Goal: Task Accomplishment & Management: Complete application form

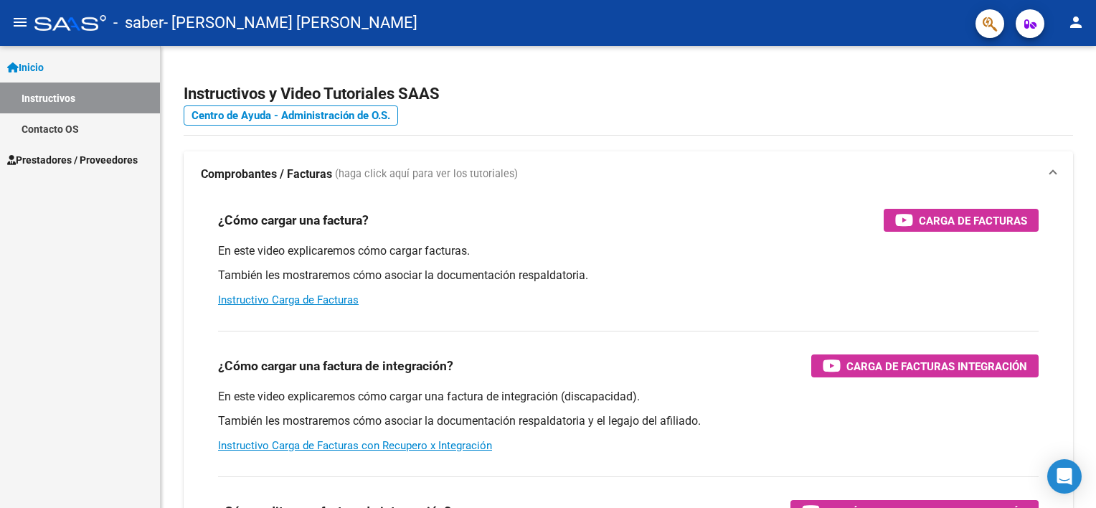
click at [63, 148] on link "Prestadores / Proveedores" at bounding box center [80, 159] width 160 height 31
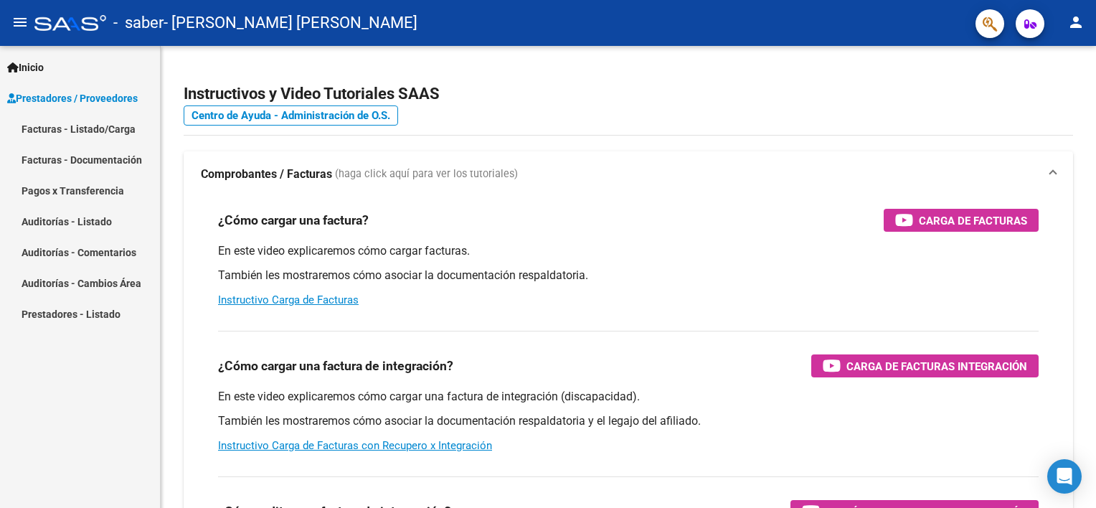
click at [68, 125] on link "Facturas - Listado/Carga" at bounding box center [80, 128] width 160 height 31
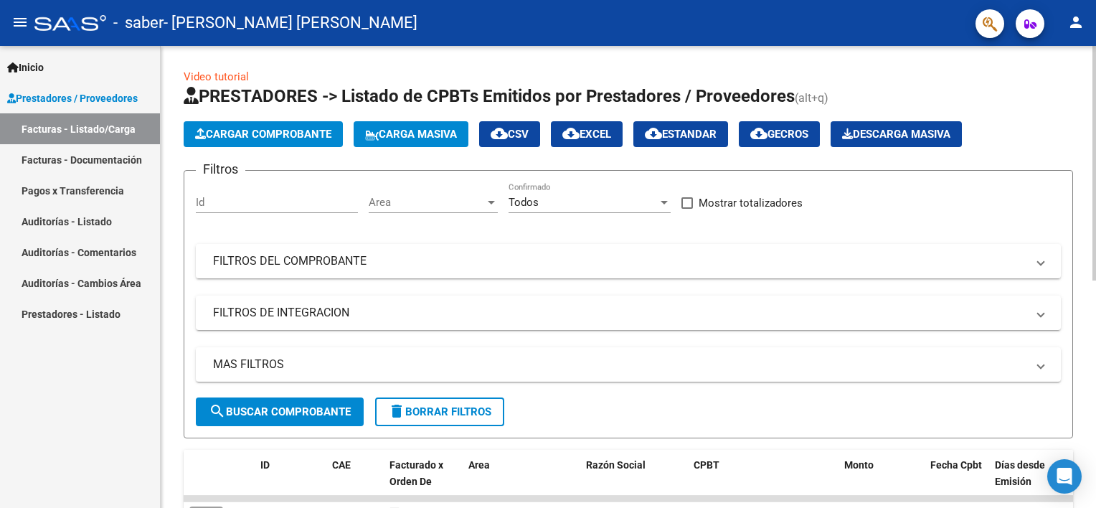
click at [312, 125] on button "Cargar Comprobante" at bounding box center [263, 134] width 159 height 26
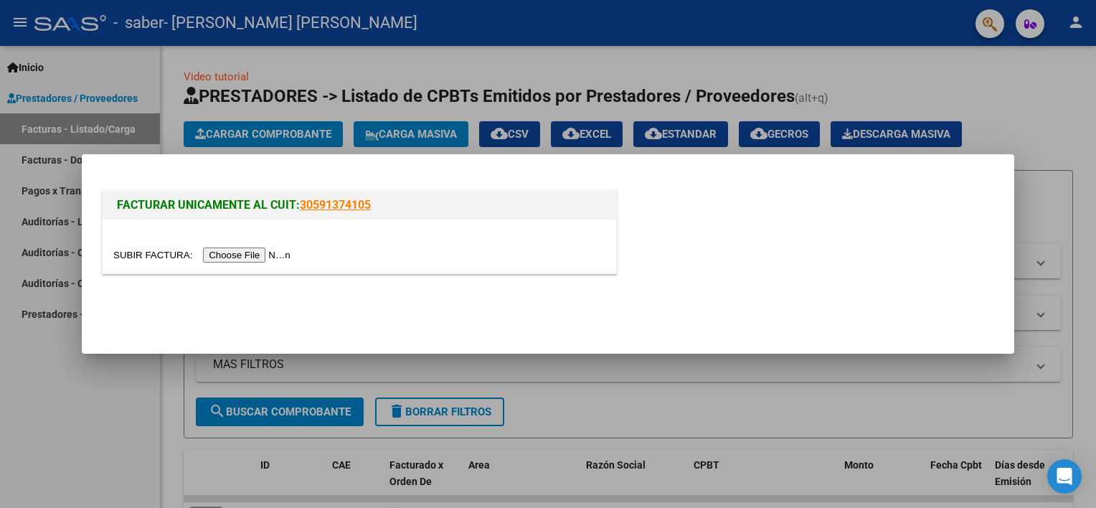
click at [250, 253] on input "file" at bounding box center [203, 254] width 181 height 15
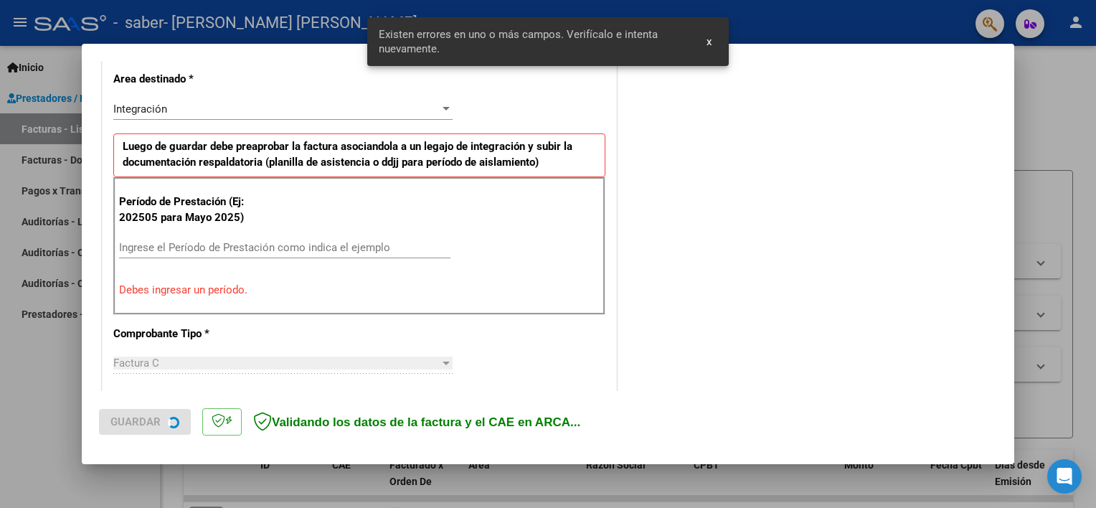
scroll to position [333, 0]
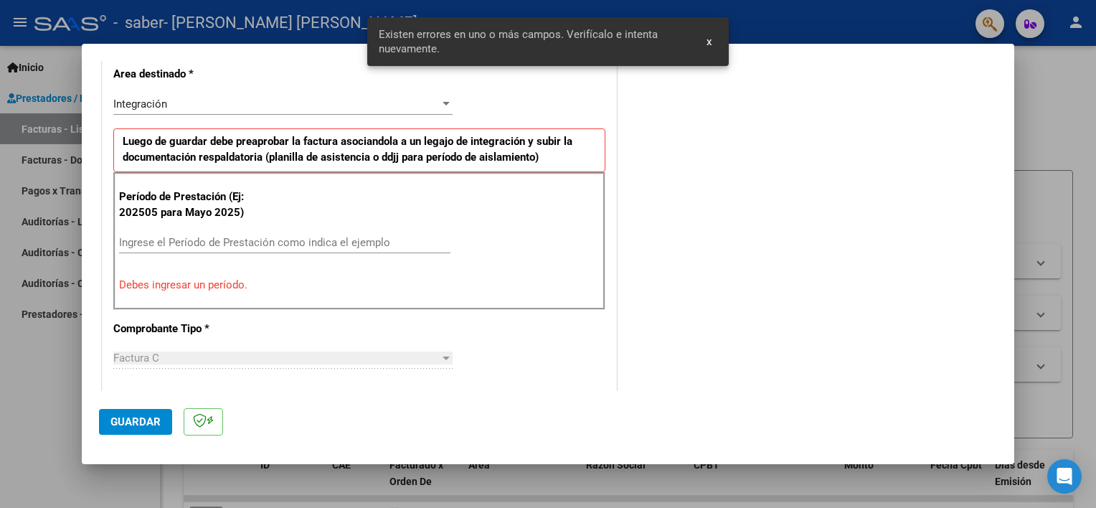
click at [265, 242] on input "Ingrese el Período de Prestación como indica el ejemplo" at bounding box center [284, 242] width 331 height 13
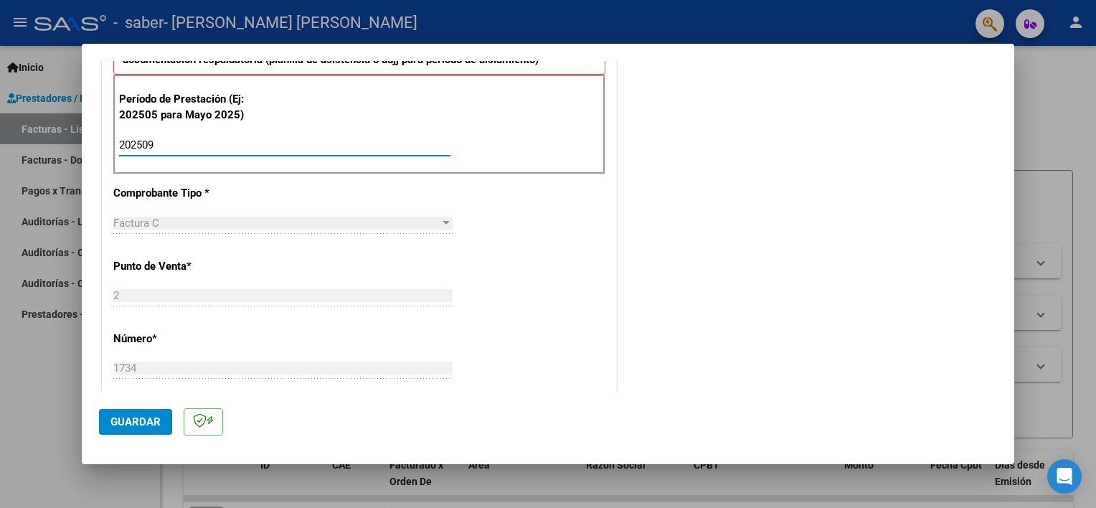
scroll to position [0, 0]
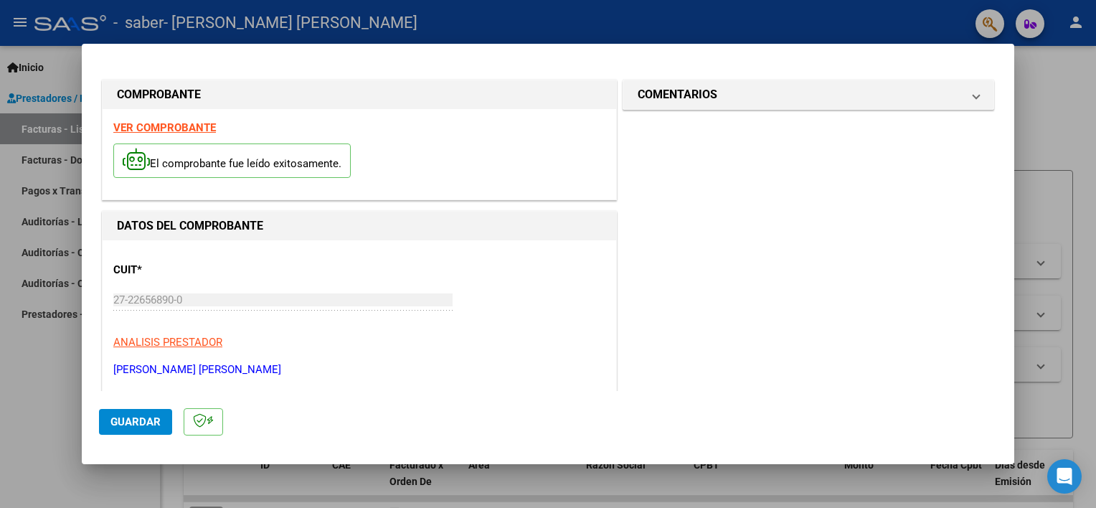
type input "202509"
click at [115, 419] on span "Guardar" at bounding box center [135, 421] width 50 height 13
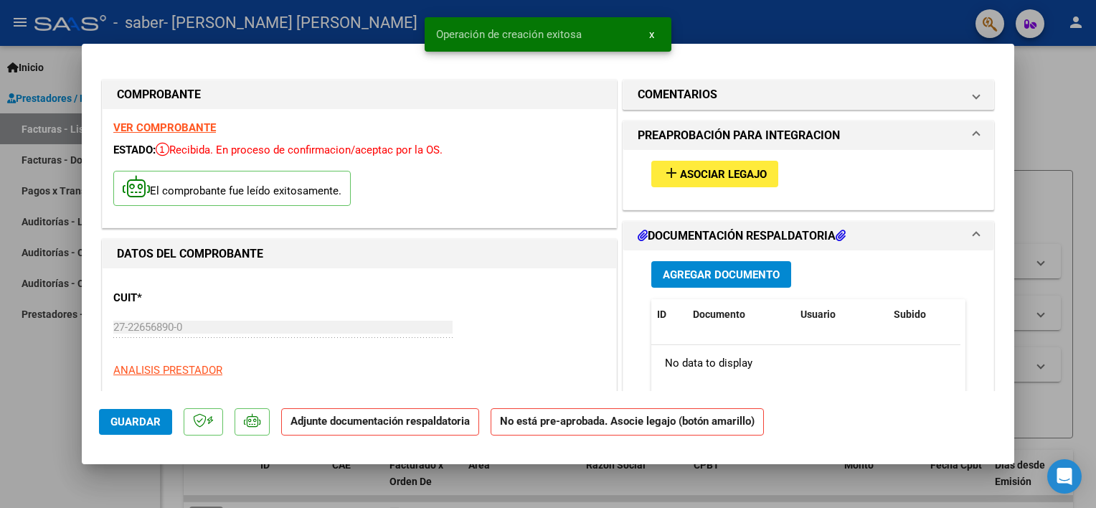
click at [686, 161] on button "add Asociar Legajo" at bounding box center [714, 174] width 127 height 27
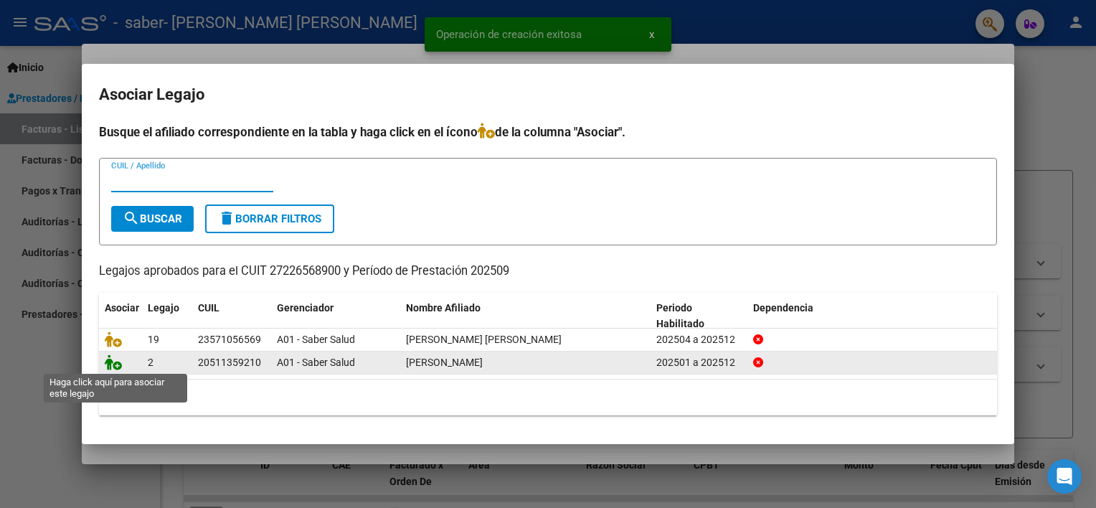
click at [113, 368] on icon at bounding box center [113, 362] width 17 height 16
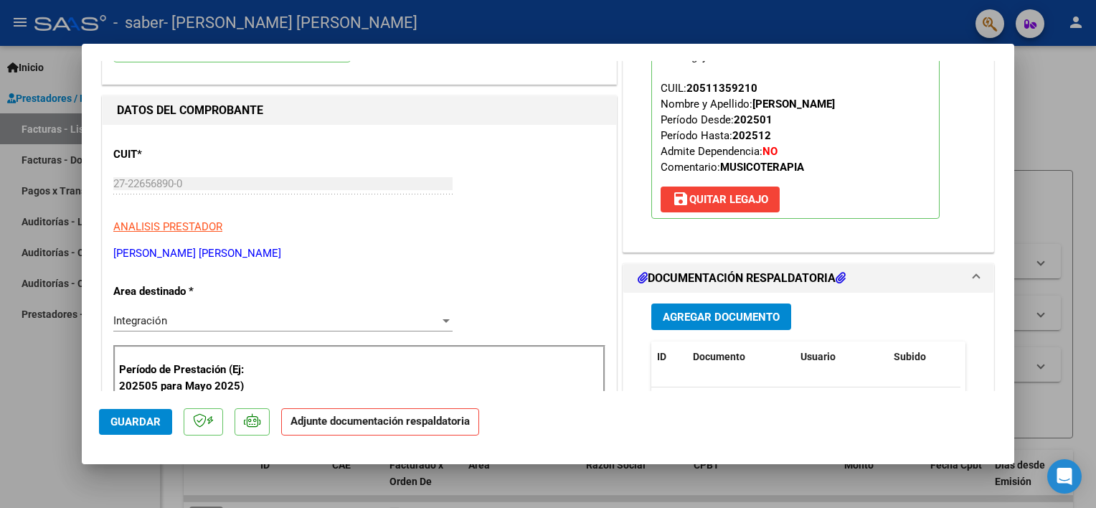
scroll to position [215, 0]
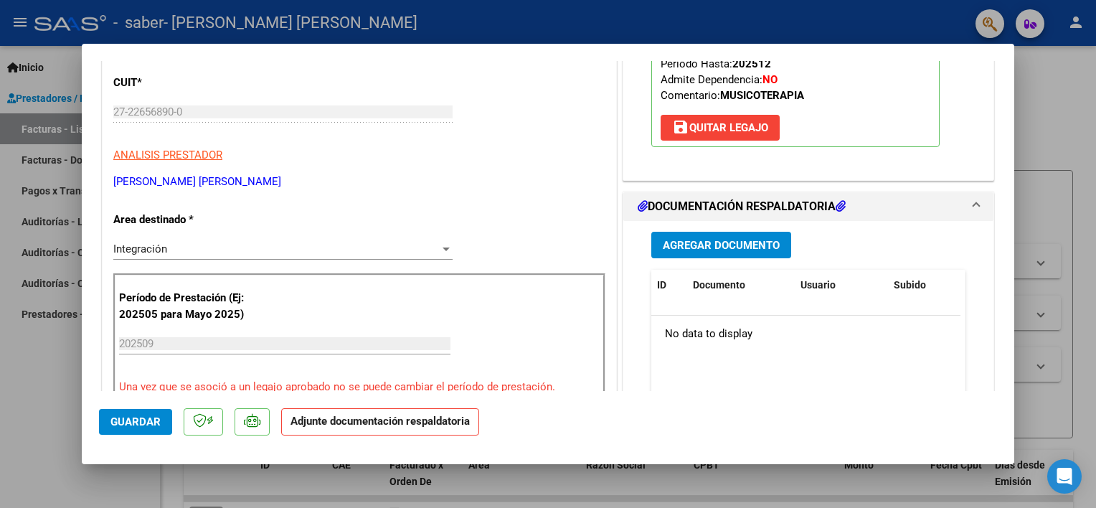
click at [687, 239] on span "Agregar Documento" at bounding box center [721, 245] width 117 height 13
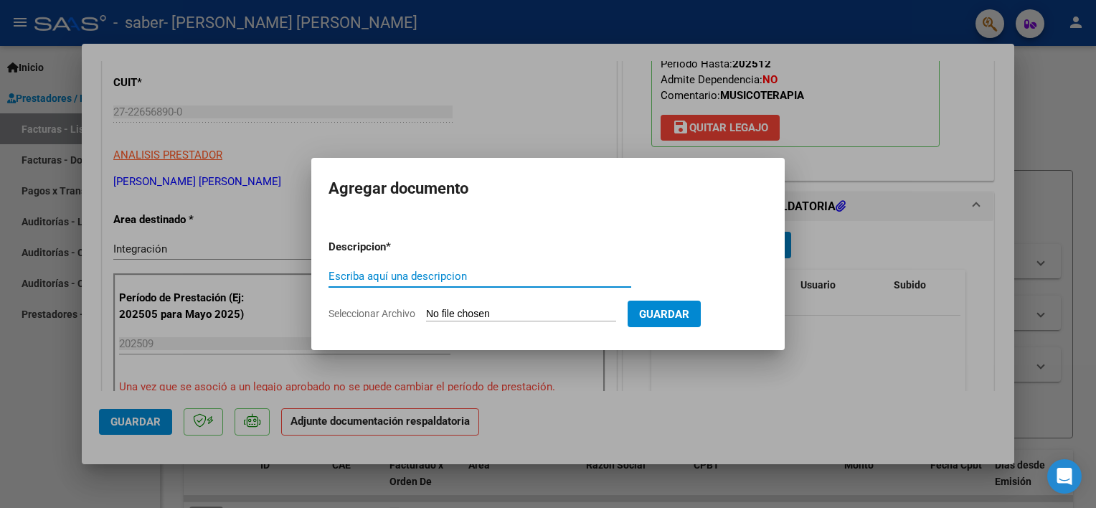
click at [425, 278] on input "Escriba aquí una descripcion" at bounding box center [480, 276] width 303 height 13
type input "PLANILLA [PERSON_NAME] [DATE] MT"
click at [534, 319] on input "Seleccionar Archivo" at bounding box center [521, 315] width 190 height 14
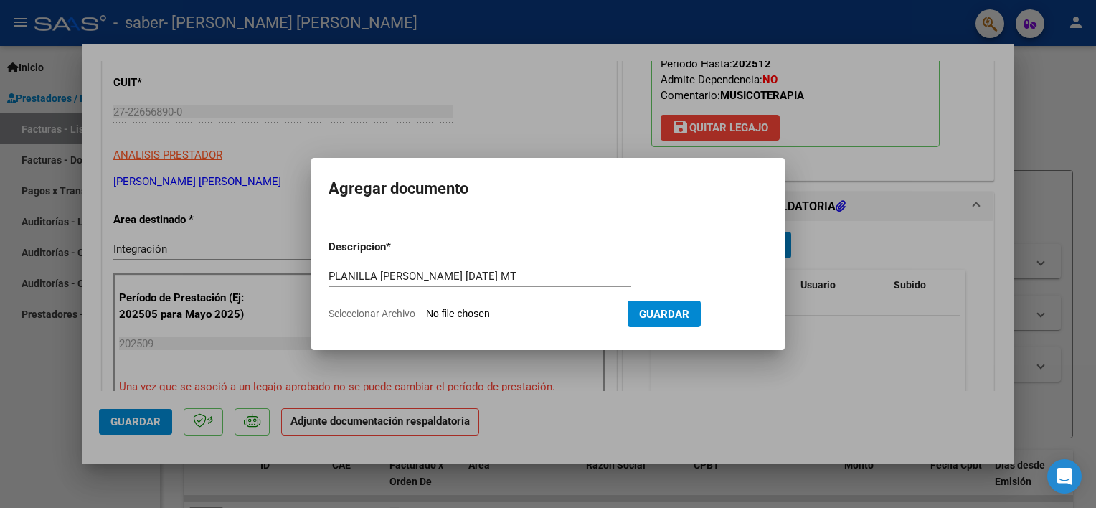
type input "C:\fakepath\PLANILLA [PERSON_NAME] SABER [DATE] MT.pdf"
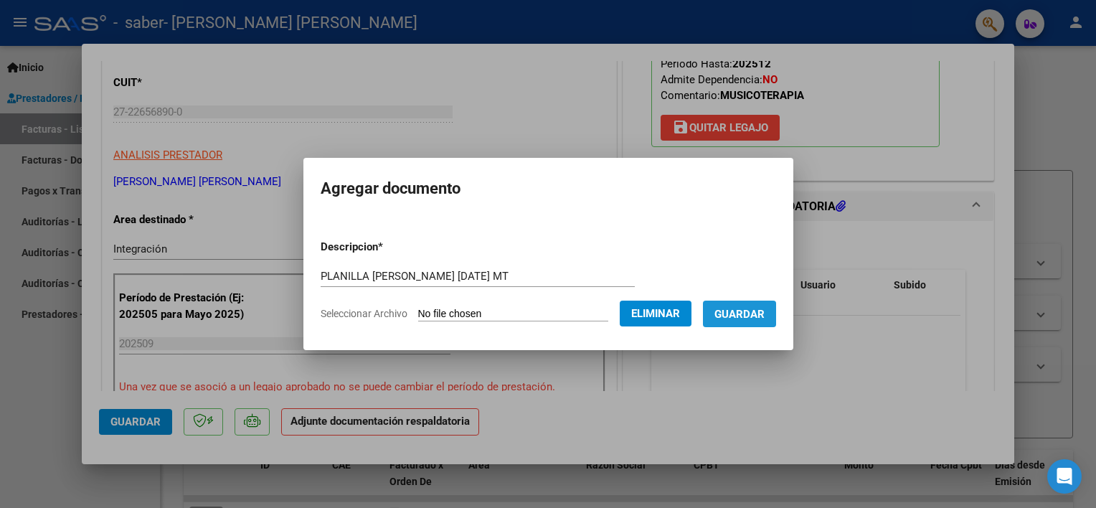
click at [740, 316] on span "Guardar" at bounding box center [739, 314] width 50 height 13
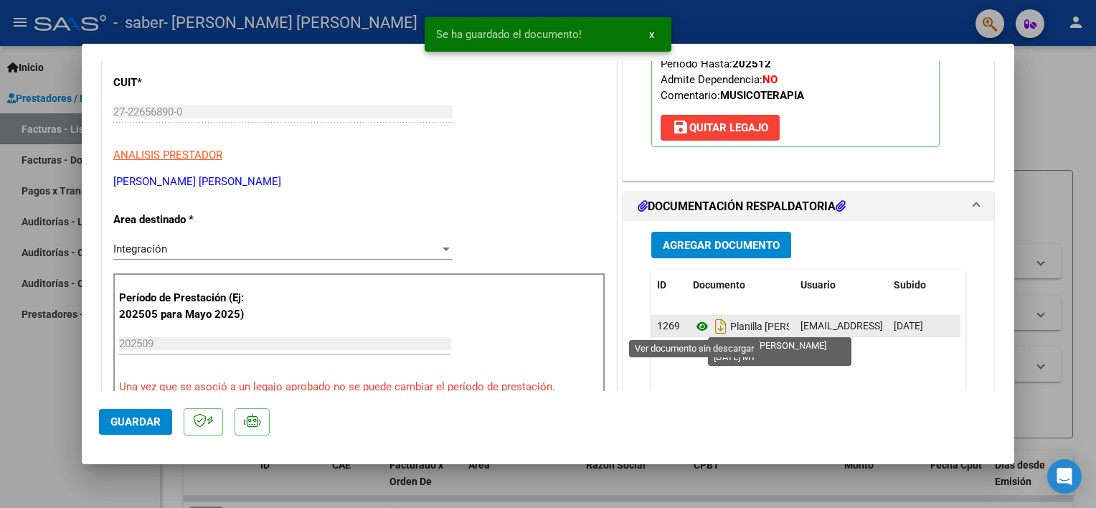
click at [693, 325] on icon at bounding box center [702, 326] width 19 height 17
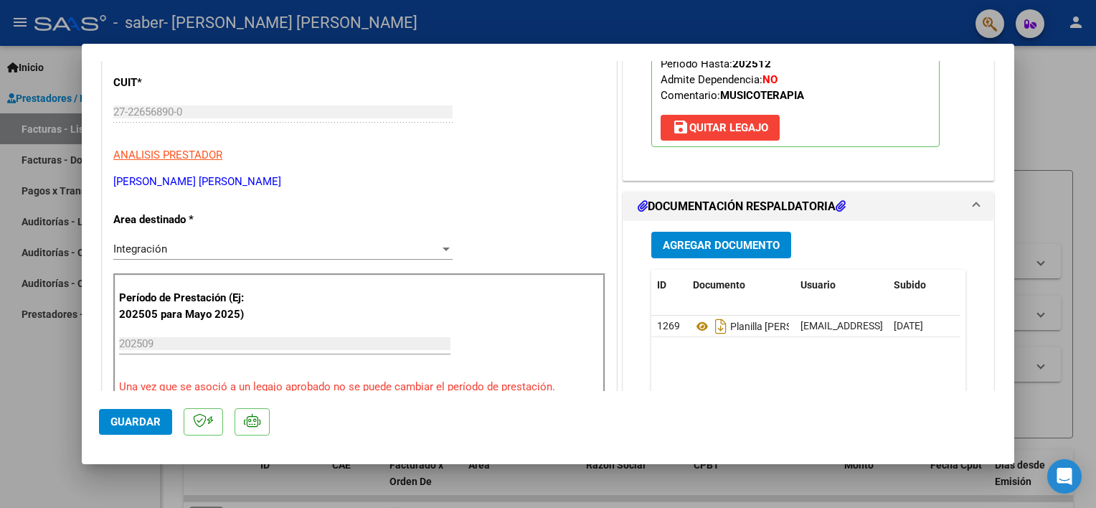
click at [27, 433] on div at bounding box center [548, 254] width 1096 height 508
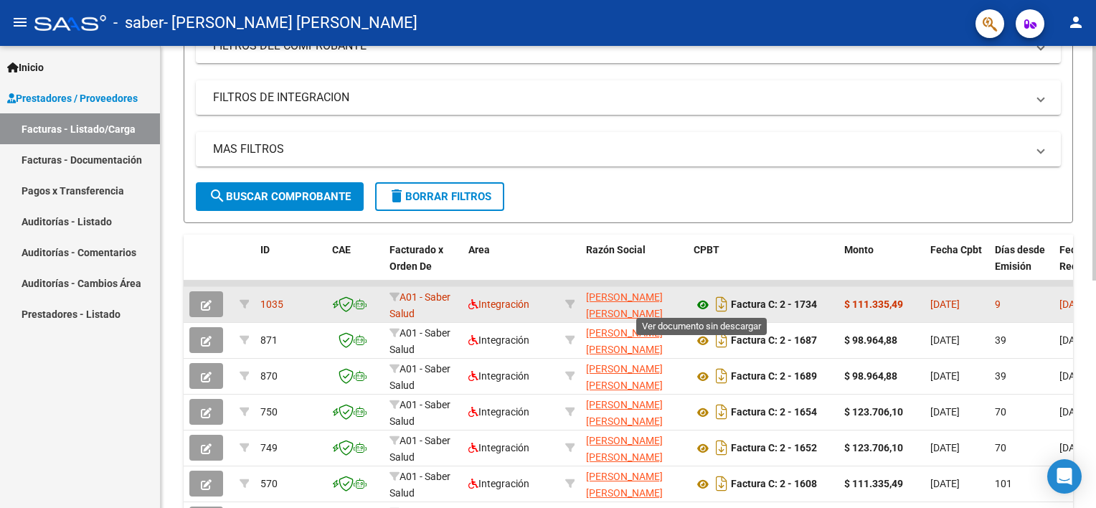
click at [702, 299] on icon at bounding box center [703, 304] width 19 height 17
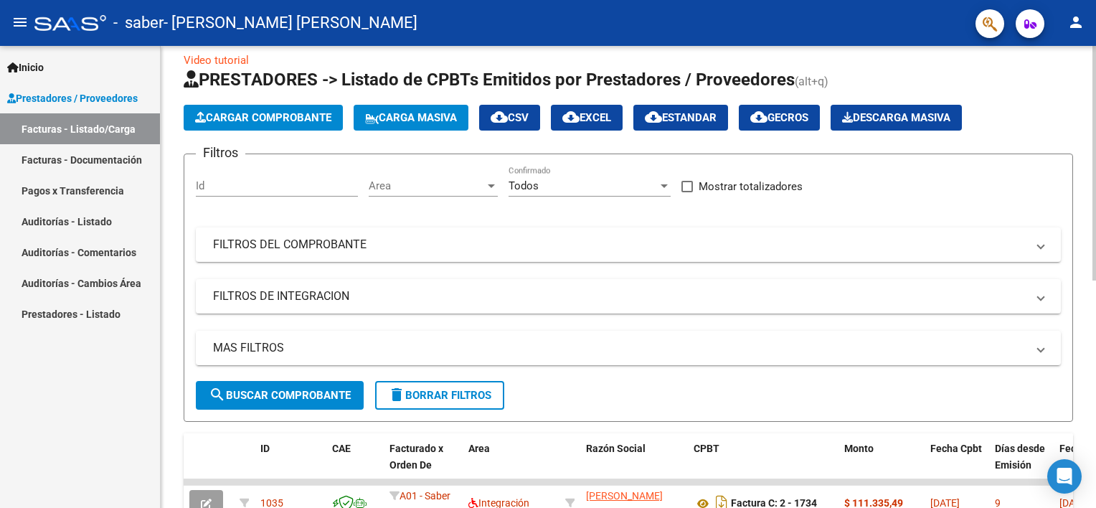
scroll to position [0, 0]
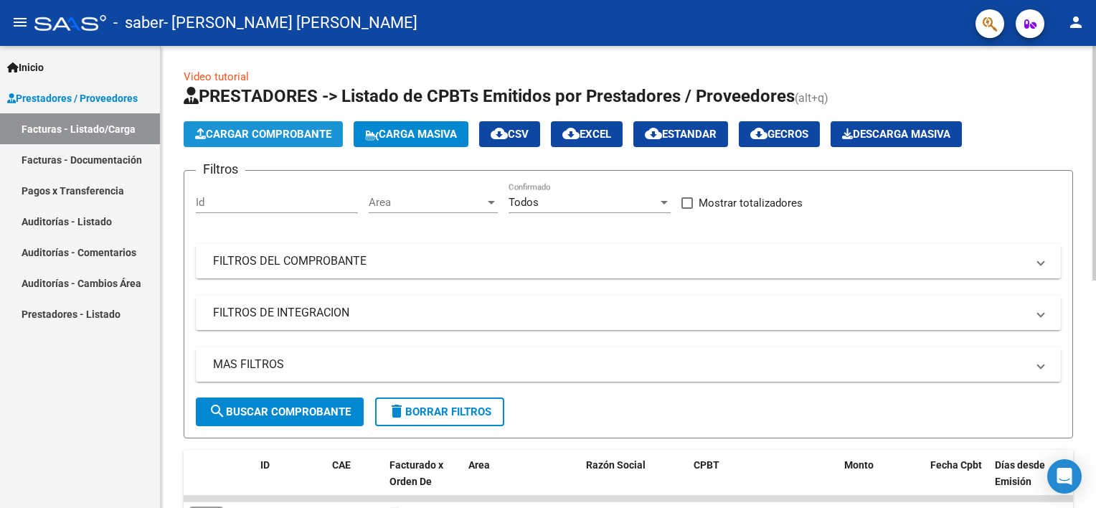
click at [261, 130] on span "Cargar Comprobante" at bounding box center [263, 134] width 136 height 13
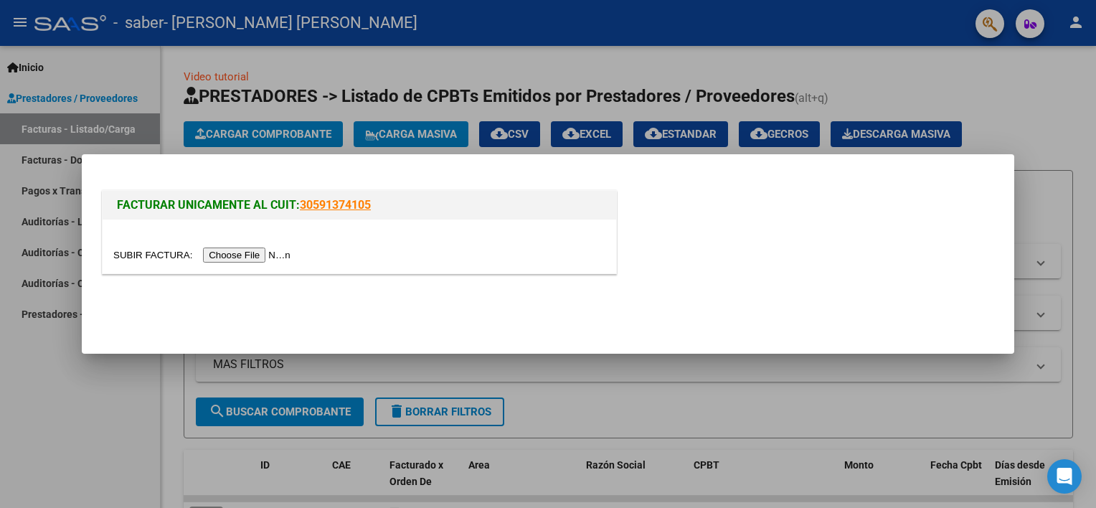
click at [227, 254] on input "file" at bounding box center [203, 254] width 181 height 15
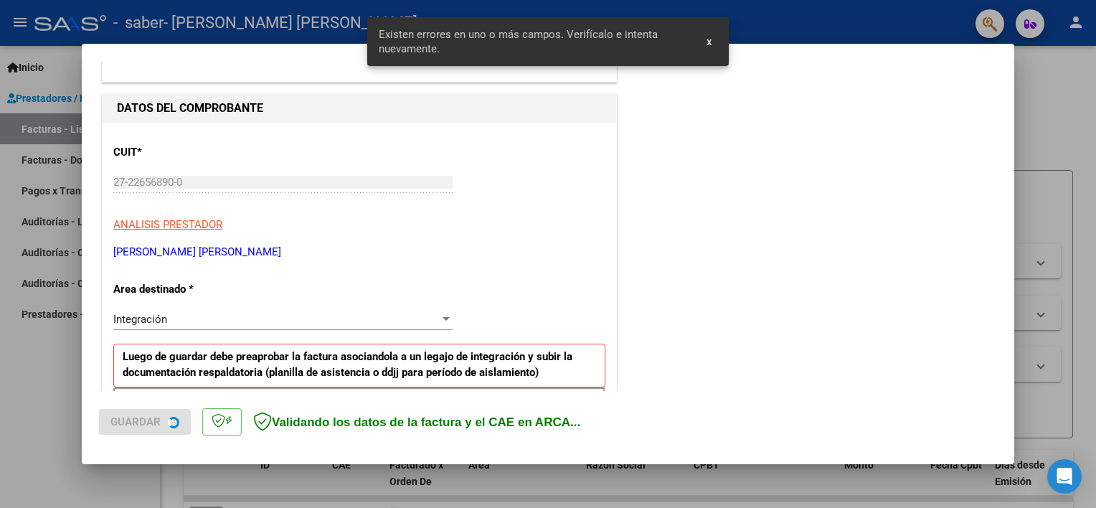
scroll to position [333, 0]
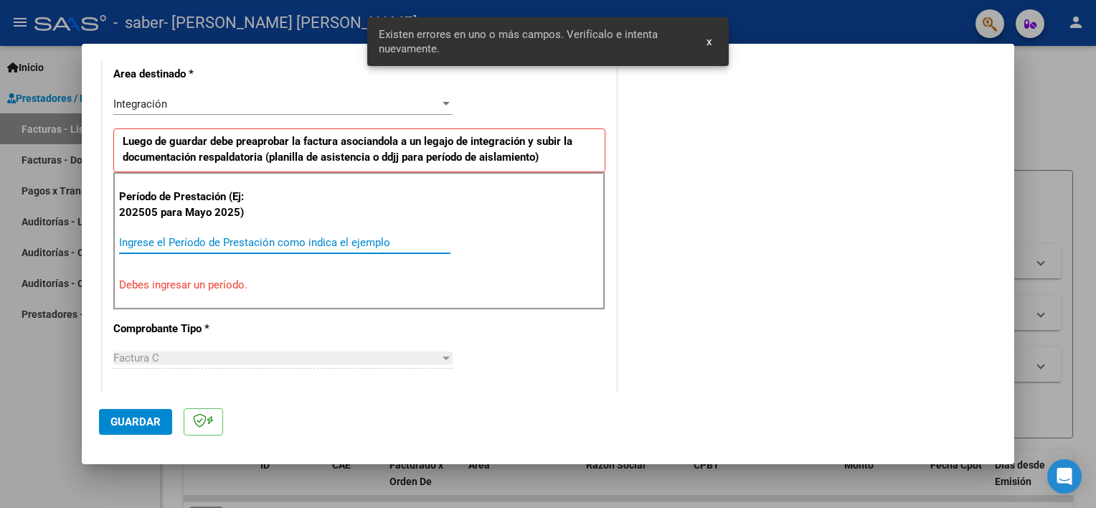
click at [241, 246] on input "Ingrese el Período de Prestación como indica el ejemplo" at bounding box center [284, 242] width 331 height 13
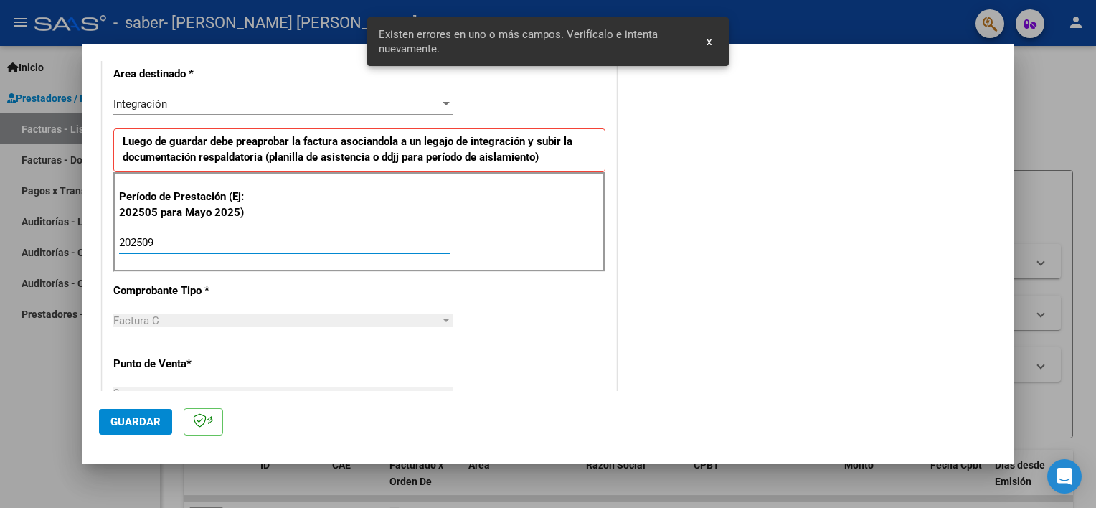
type input "202509"
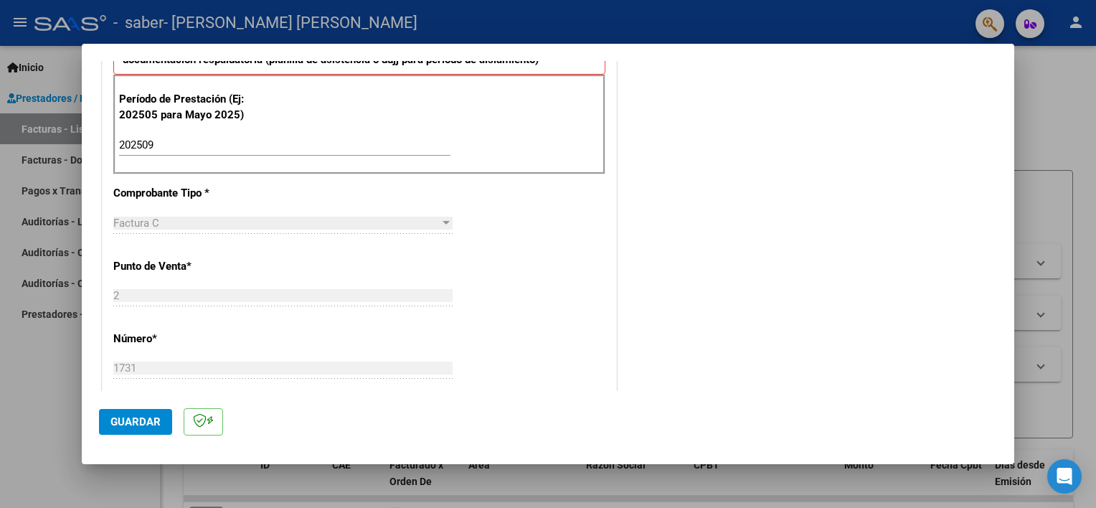
scroll to position [789, 0]
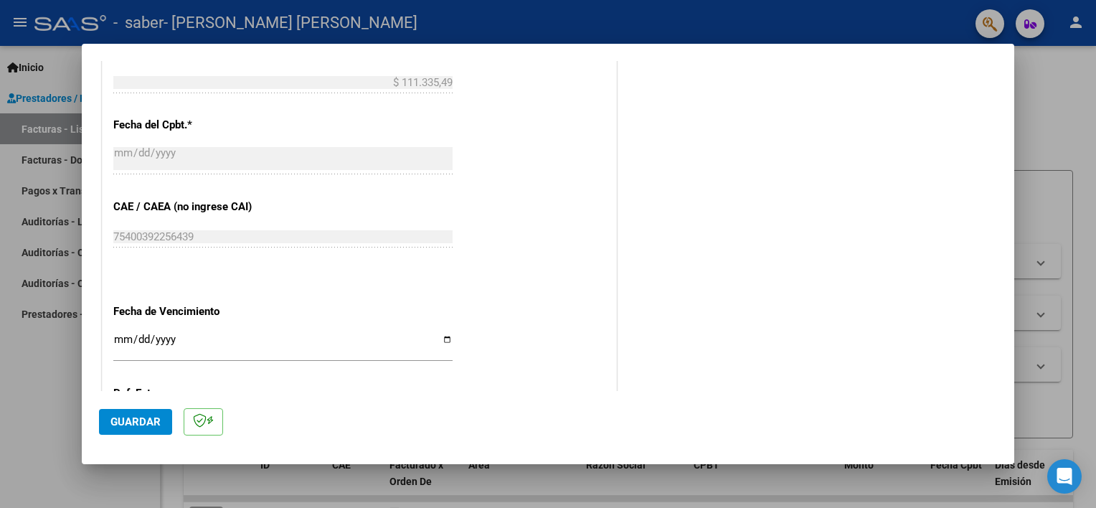
click at [117, 422] on span "Guardar" at bounding box center [135, 421] width 50 height 13
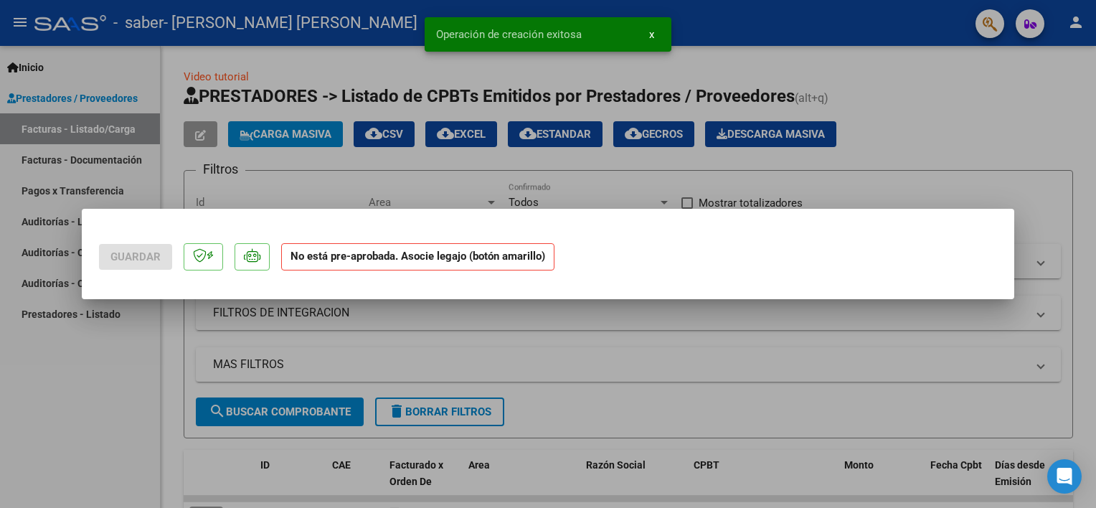
scroll to position [0, 0]
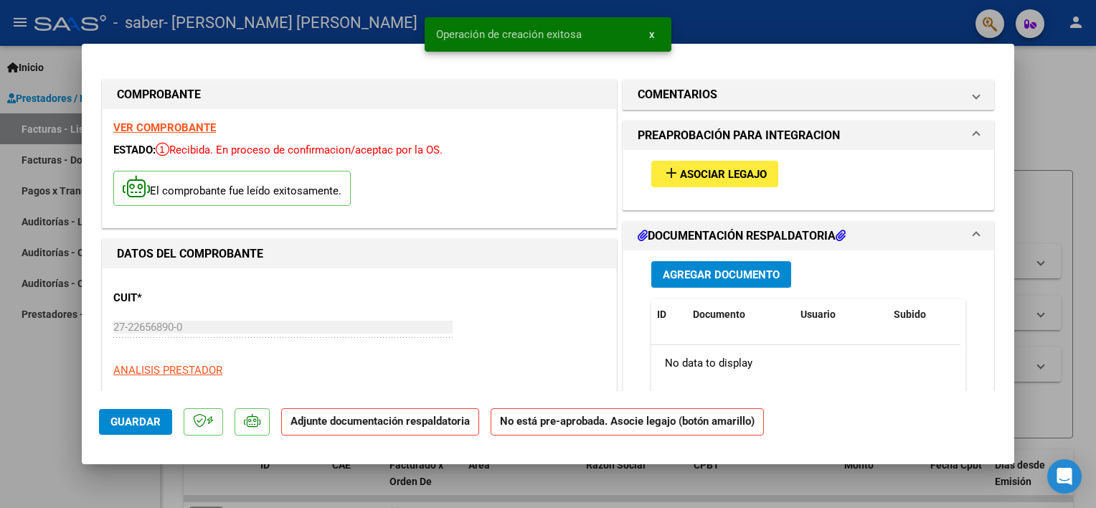
click at [709, 167] on span "add Asociar Legajo" at bounding box center [715, 173] width 104 height 13
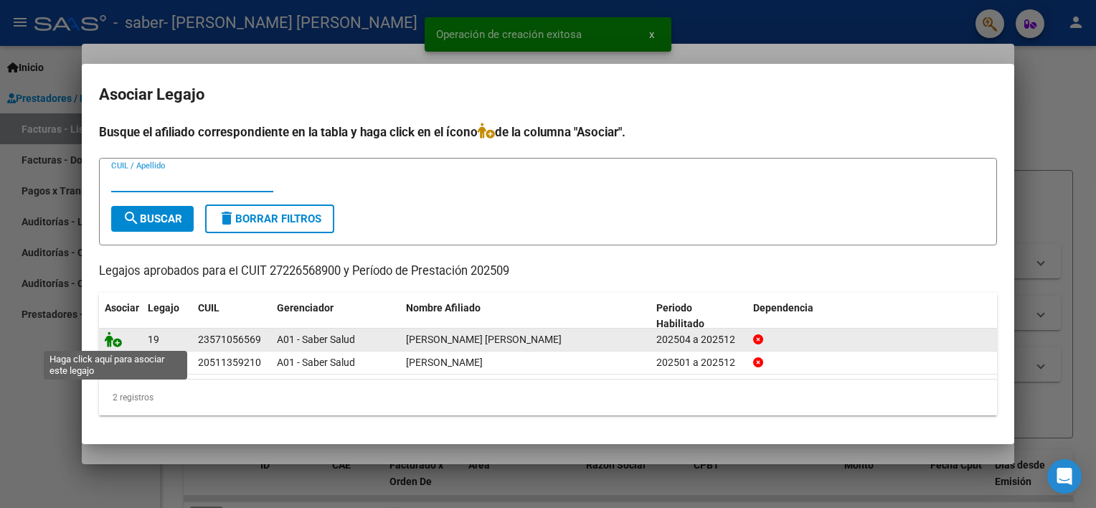
click at [110, 334] on icon at bounding box center [113, 339] width 17 height 16
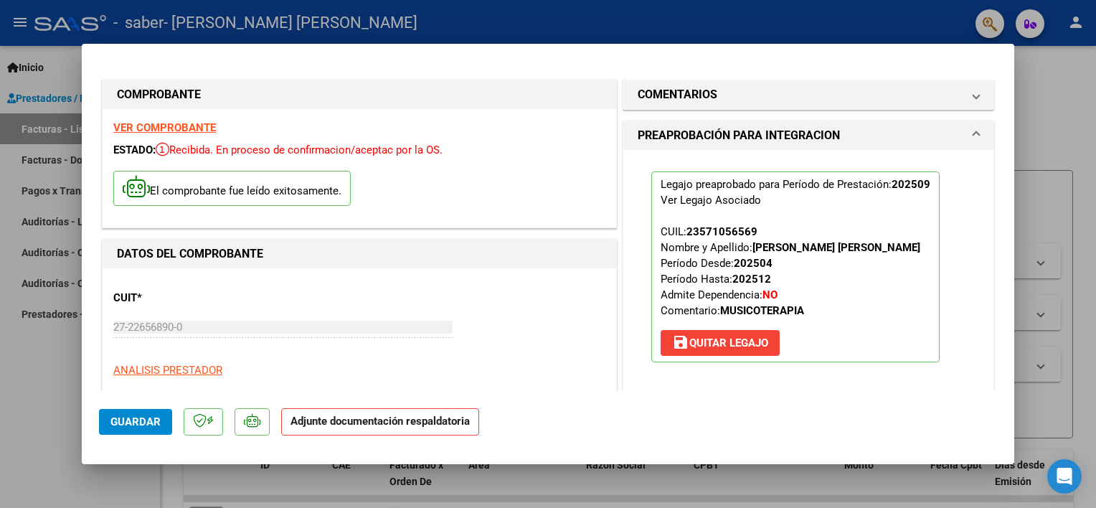
scroll to position [287, 0]
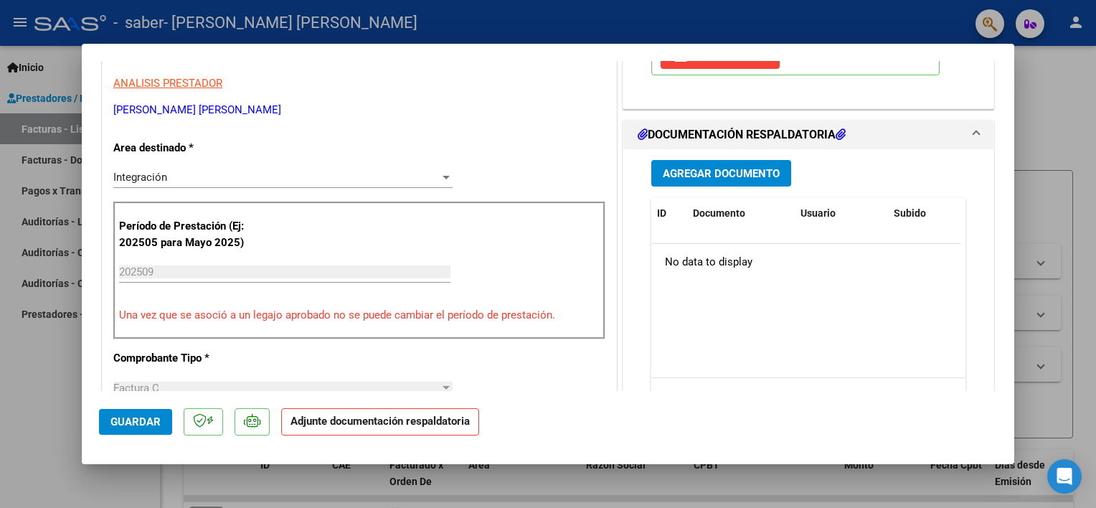
click at [674, 173] on span "Agregar Documento" at bounding box center [721, 173] width 117 height 13
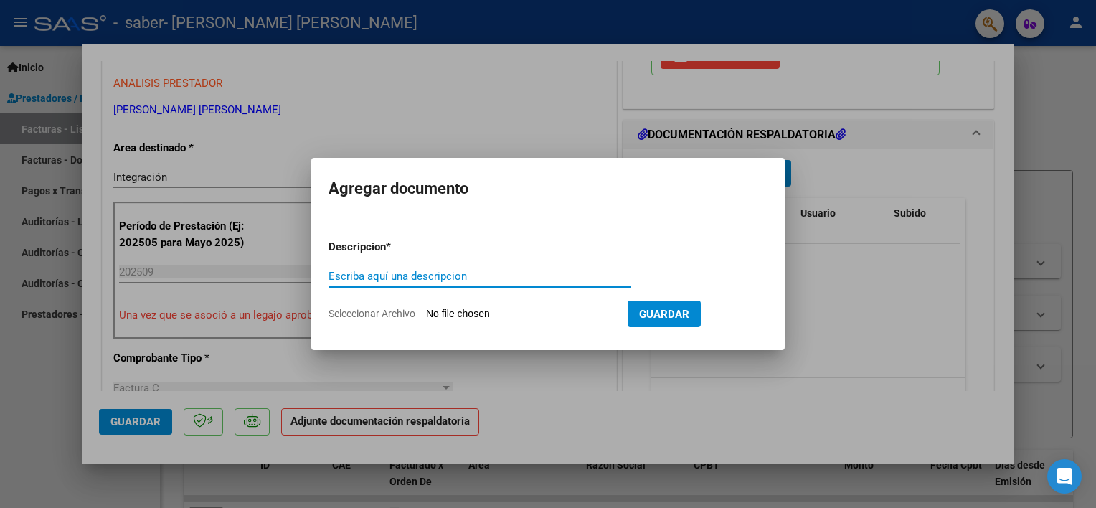
click at [458, 278] on input "Escriba aquí una descripcion" at bounding box center [480, 276] width 303 height 13
type input "PLANILLA [PERSON_NAME] [DATE] MT"
click at [482, 307] on app-file-uploader "Seleccionar Archivo" at bounding box center [478, 313] width 299 height 13
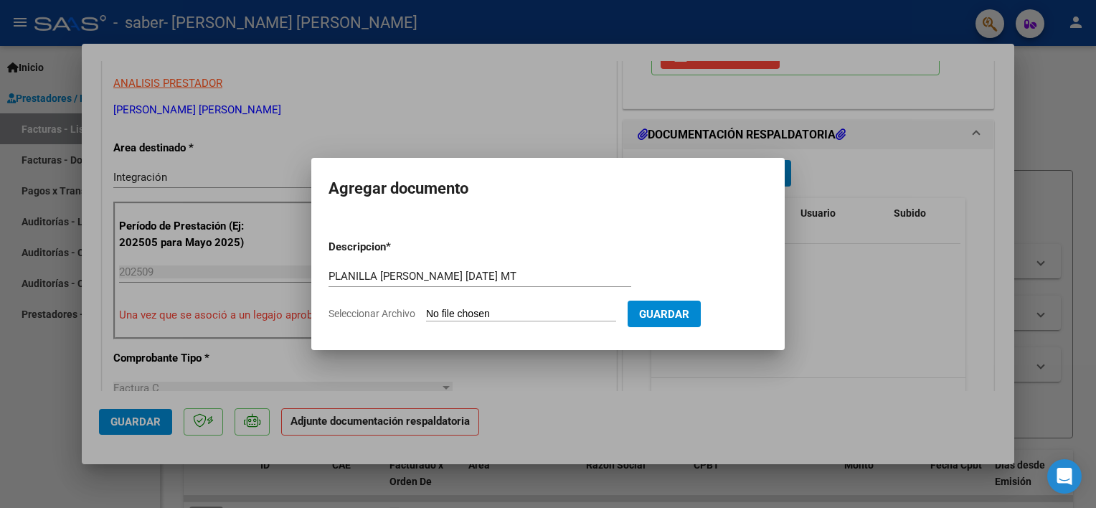
click at [483, 315] on input "Seleccionar Archivo" at bounding box center [521, 315] width 190 height 14
type input "C:\fakepath\PLANILLA [PERSON_NAME] SABER [DATE] MT.pdf"
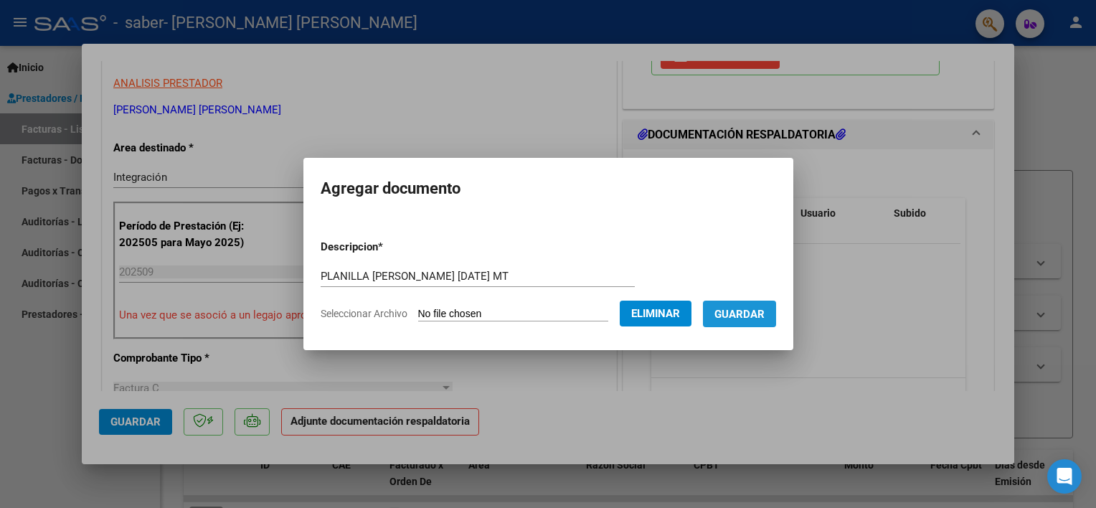
click at [758, 316] on span "Guardar" at bounding box center [739, 314] width 50 height 13
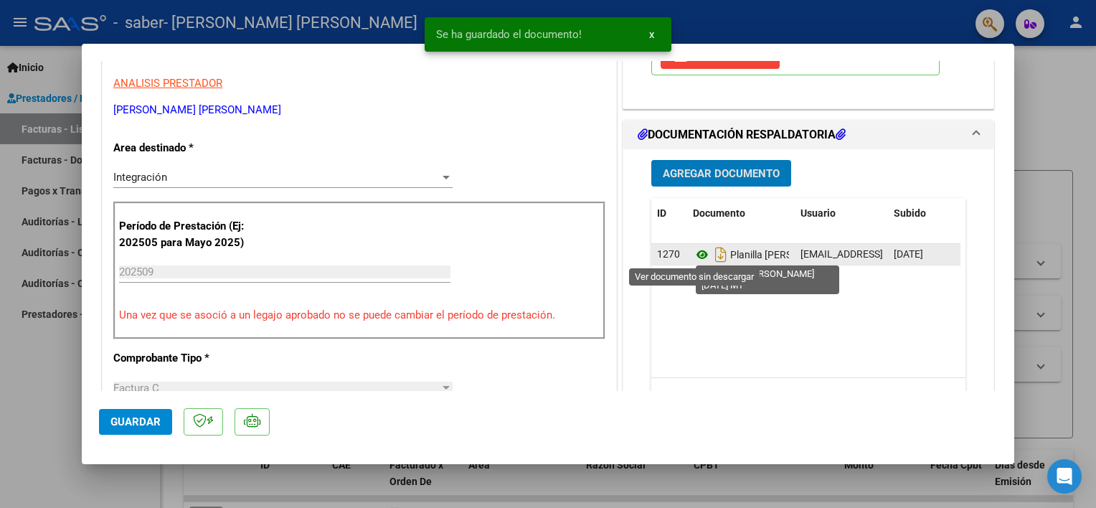
click at [693, 251] on icon at bounding box center [702, 254] width 19 height 17
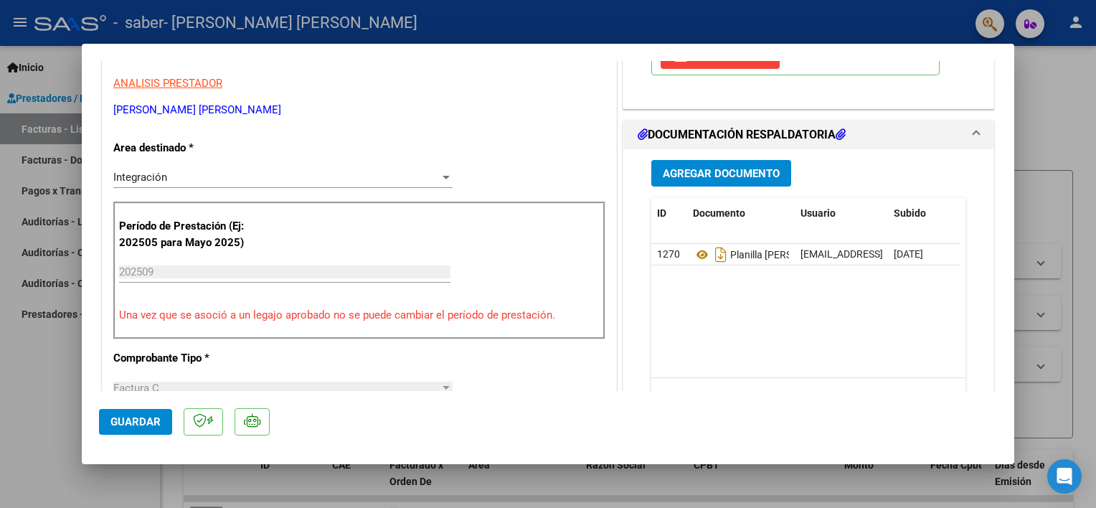
click at [51, 376] on div at bounding box center [548, 254] width 1096 height 508
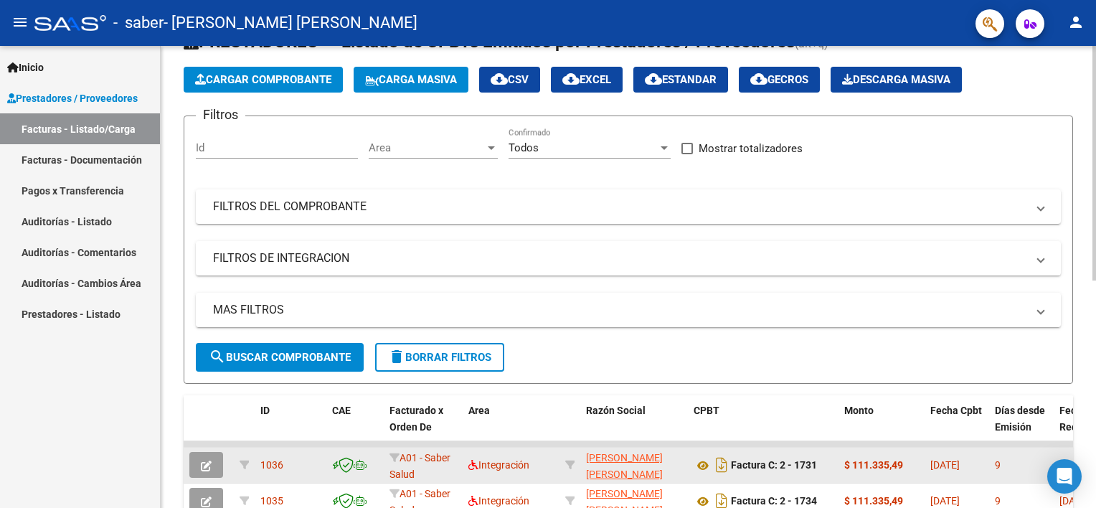
scroll to position [143, 0]
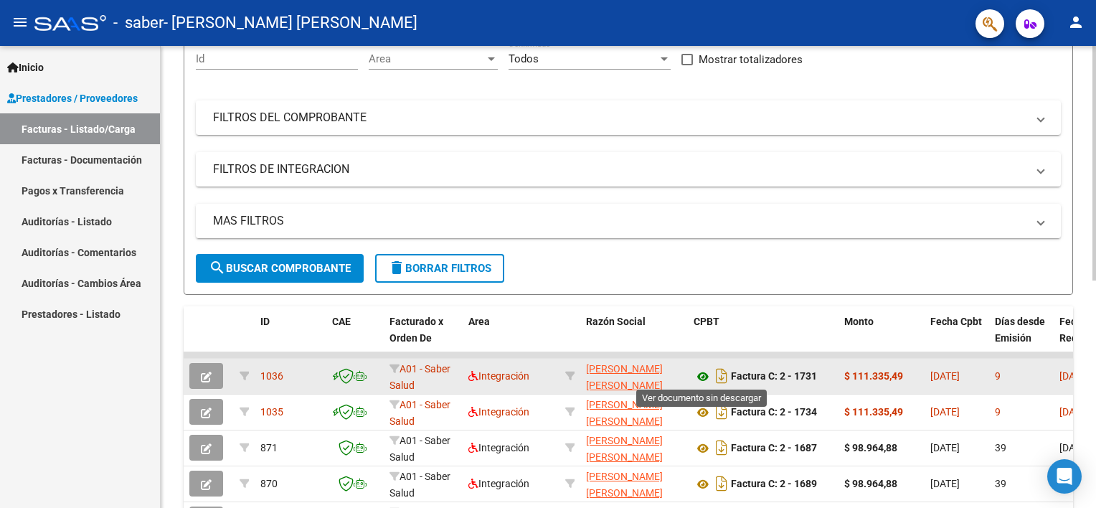
click at [702, 374] on icon at bounding box center [703, 376] width 19 height 17
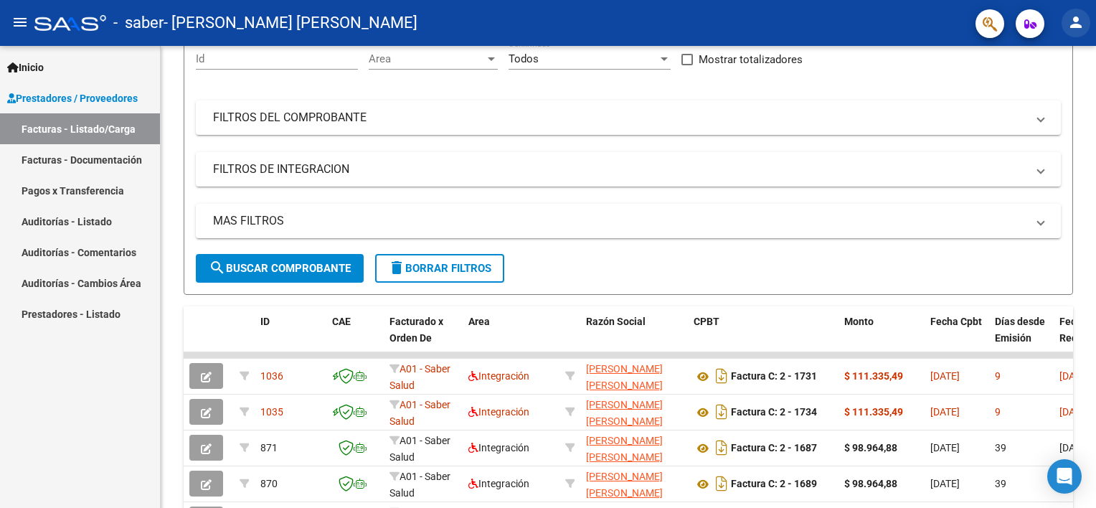
click at [1077, 23] on mat-icon "person" at bounding box center [1075, 22] width 17 height 17
click at [1059, 89] on button "exit_to_app Salir" at bounding box center [1047, 94] width 88 height 34
